Goal: Find contact information: Find contact information

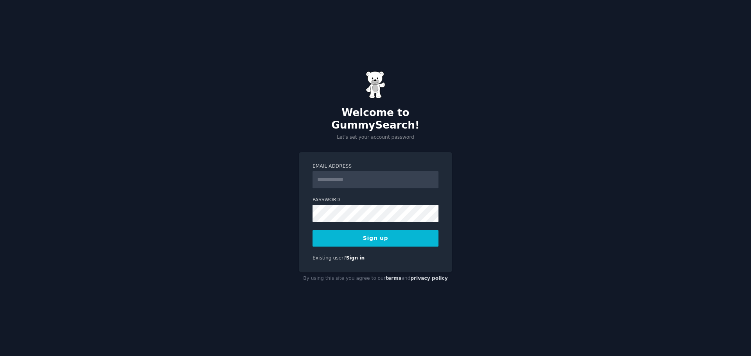
click at [343, 176] on input "Email Address" at bounding box center [375, 179] width 126 height 17
type input "**********"
click at [511, 178] on div "**********" at bounding box center [375, 178] width 751 height 356
click at [402, 230] on button "Sign up" at bounding box center [375, 238] width 126 height 16
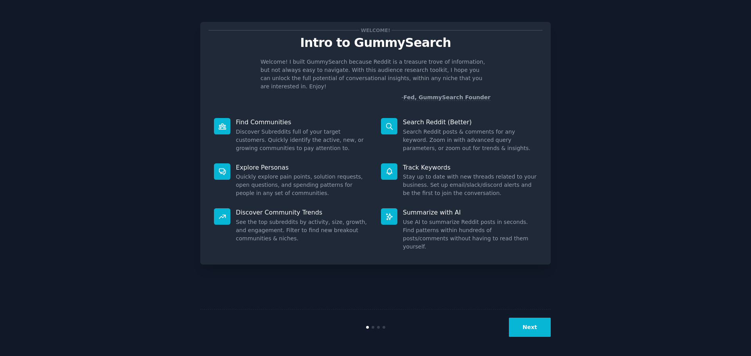
click at [532, 327] on button "Next" at bounding box center [530, 327] width 42 height 19
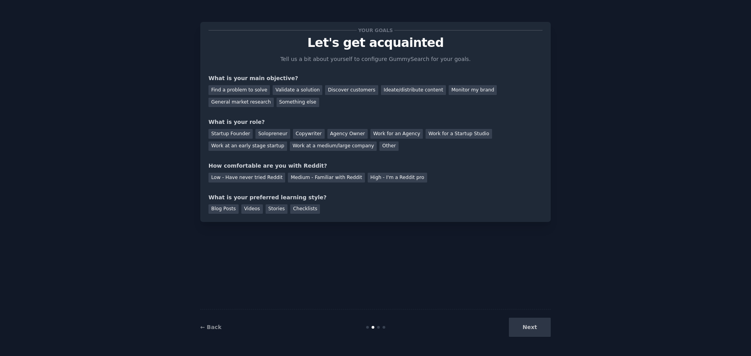
click at [532, 327] on div "Next" at bounding box center [492, 327] width 117 height 19
click at [216, 332] on div "← Back Next" at bounding box center [375, 327] width 350 height 36
click at [208, 325] on link "← Back" at bounding box center [210, 327] width 21 height 6
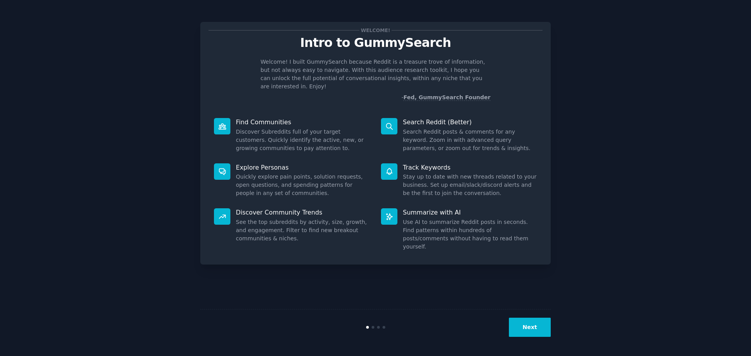
click at [525, 332] on button "Next" at bounding box center [530, 327] width 42 height 19
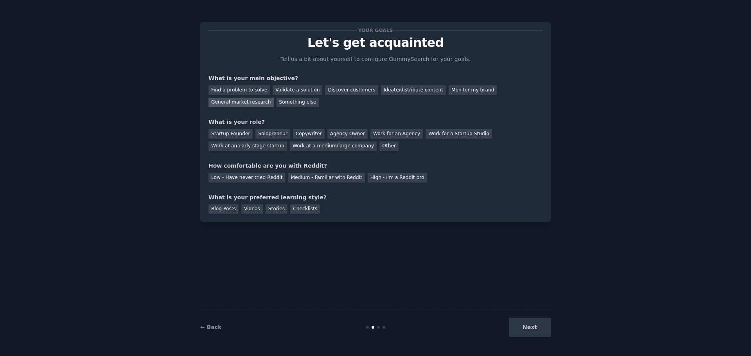
click at [274, 98] on div "General market research" at bounding box center [240, 103] width 65 height 10
click at [268, 133] on div "Solopreneur" at bounding box center [272, 134] width 34 height 10
click at [313, 179] on div "Medium - Familiar with Reddit" at bounding box center [326, 178] width 77 height 10
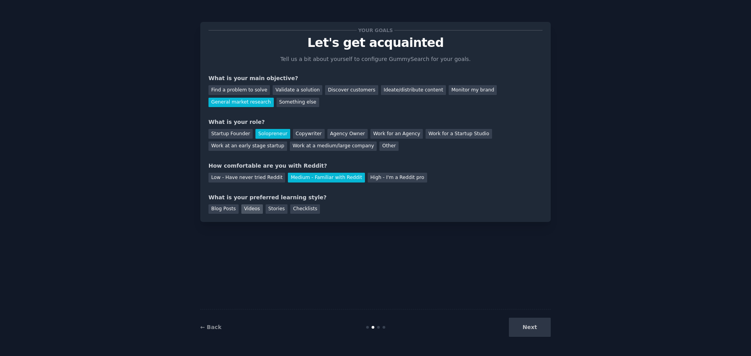
click at [242, 209] on div "Videos" at bounding box center [252, 209] width 22 height 10
click at [525, 329] on button "Next" at bounding box center [530, 327] width 42 height 19
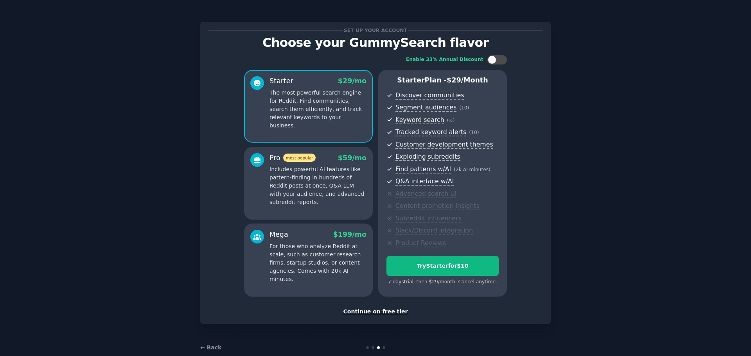
click at [385, 313] on div "Continue on free tier" at bounding box center [375, 312] width 334 height 8
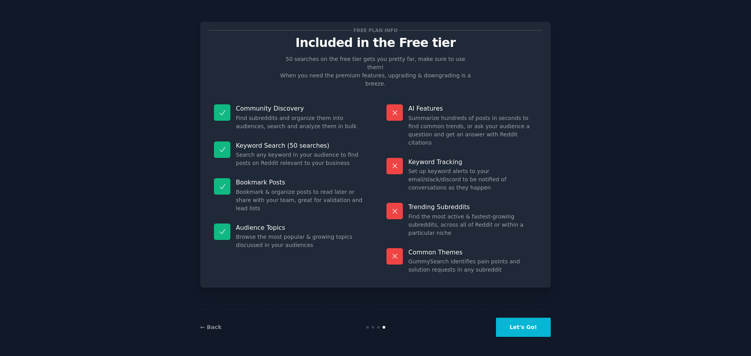
click at [536, 329] on button "Let's Go!" at bounding box center [523, 327] width 55 height 19
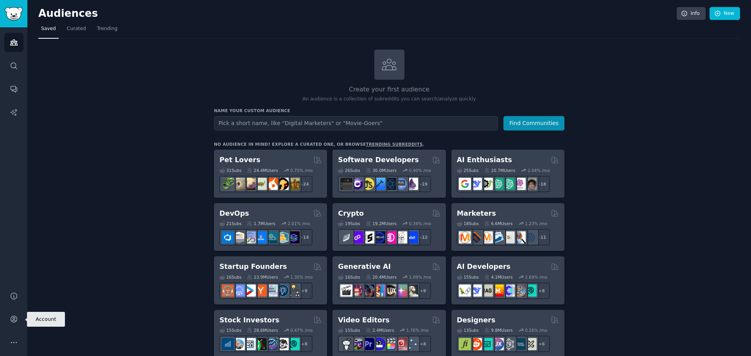
click at [21, 319] on link "Account" at bounding box center [13, 319] width 19 height 19
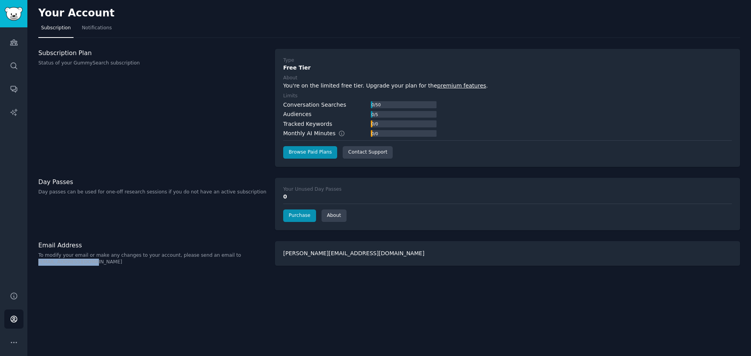
drag, startPoint x: 38, startPoint y: 264, endPoint x: 98, endPoint y: 267, distance: 60.7
click at [98, 267] on div "Your Account Subscription Notifications Subscription Plan Status of your GummyS…" at bounding box center [388, 178] width 723 height 356
drag, startPoint x: 84, startPoint y: 262, endPoint x: 116, endPoint y: 154, distance: 112.6
click at [116, 154] on div "Subscription Plan Status of your GummySearch subscription" at bounding box center [152, 108] width 228 height 118
click at [68, 260] on p "To modify your email or make any changes to your account, please send an email …" at bounding box center [152, 259] width 228 height 14
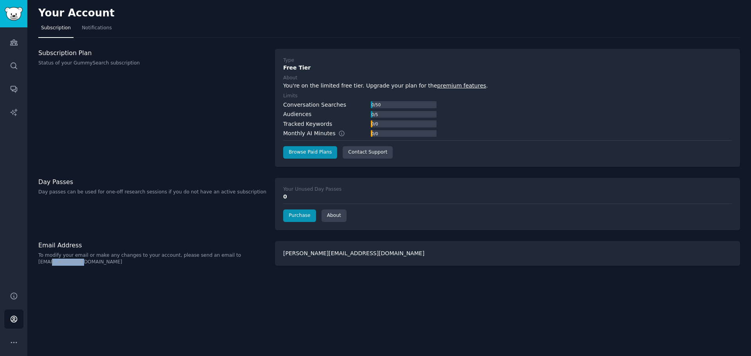
click at [68, 260] on p "To modify your email or make any changes to your account, please send an email …" at bounding box center [152, 259] width 228 height 14
copy p "To modify your email or make any changes to your account, please send an email …"
click at [81, 270] on div "Your Account Subscription Notifications Subscription Plan Status of your GummyS…" at bounding box center [388, 178] width 723 height 356
click at [90, 265] on p "To modify your email or make any changes to your account, please send an email …" at bounding box center [152, 259] width 228 height 14
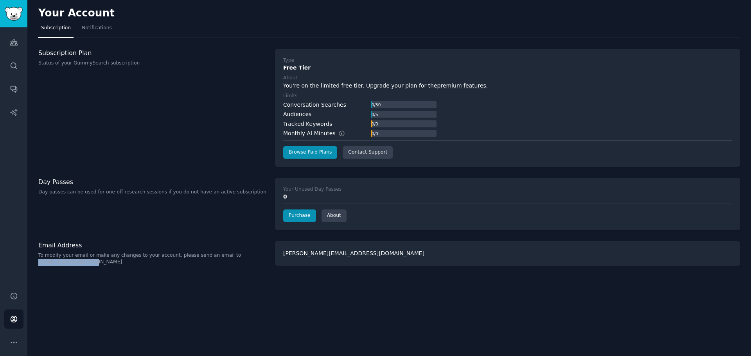
drag, startPoint x: 98, startPoint y: 262, endPoint x: 38, endPoint y: 262, distance: 60.2
click at [38, 262] on div "Your Account Subscription Notifications Subscription Plan Status of your GummyS…" at bounding box center [388, 178] width 723 height 356
copy p "[EMAIL_ADDRESS][DOMAIN_NAME]"
